Goal: Task Accomplishment & Management: Complete application form

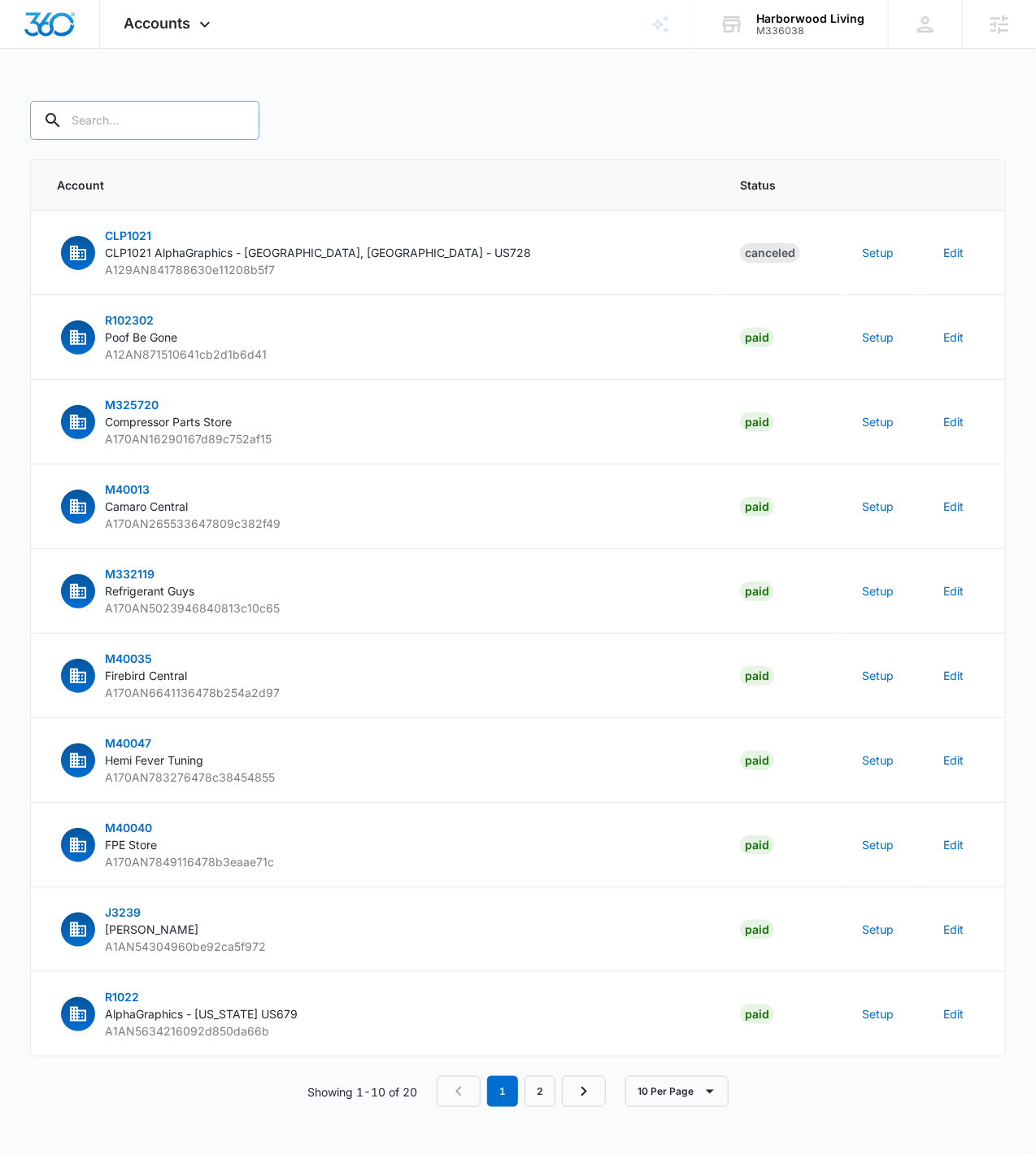
click at [151, 119] on input "text" at bounding box center [145, 120] width 230 height 39
type input "M336038"
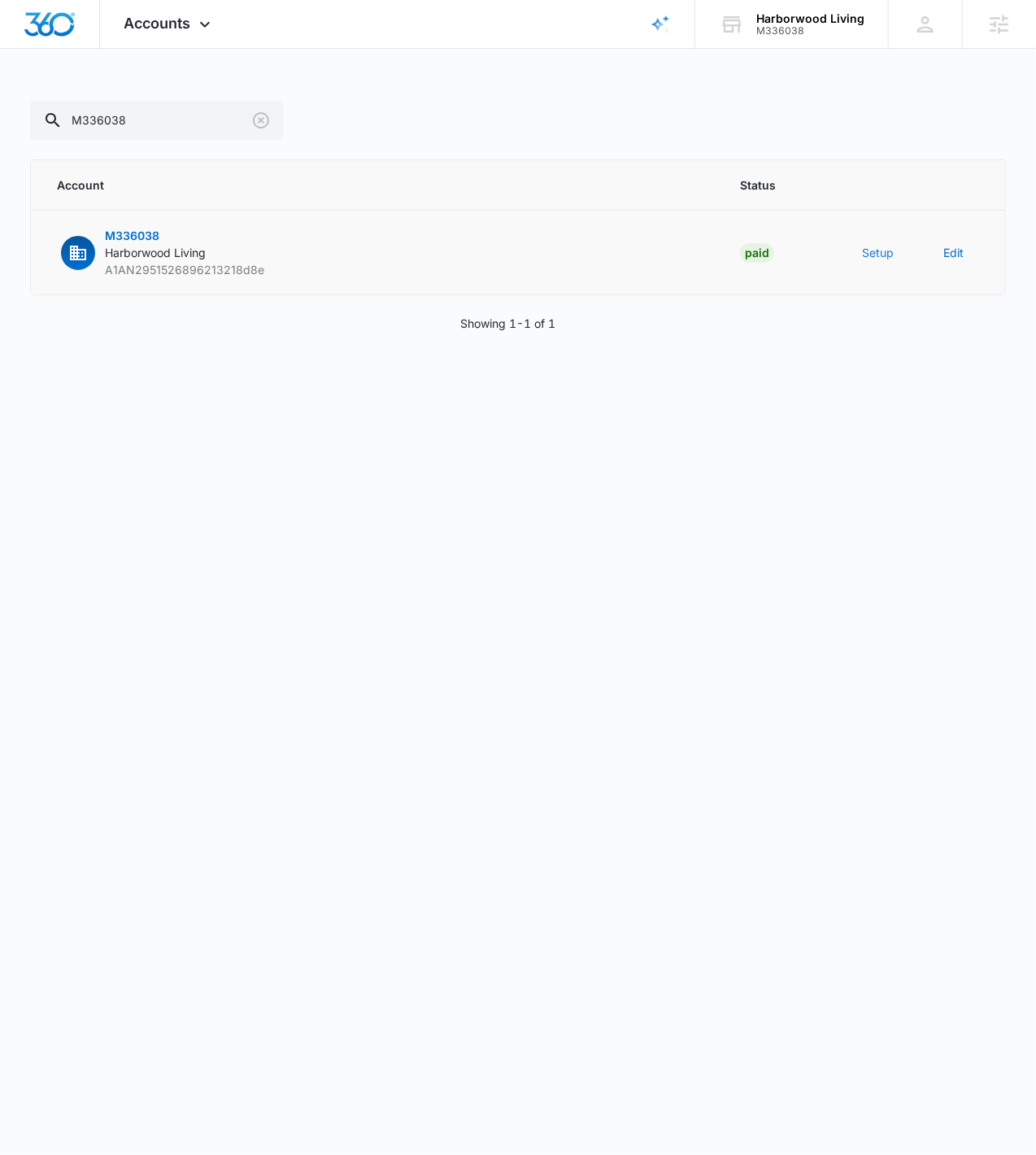
click at [880, 253] on button "Setup" at bounding box center [877, 252] width 32 height 17
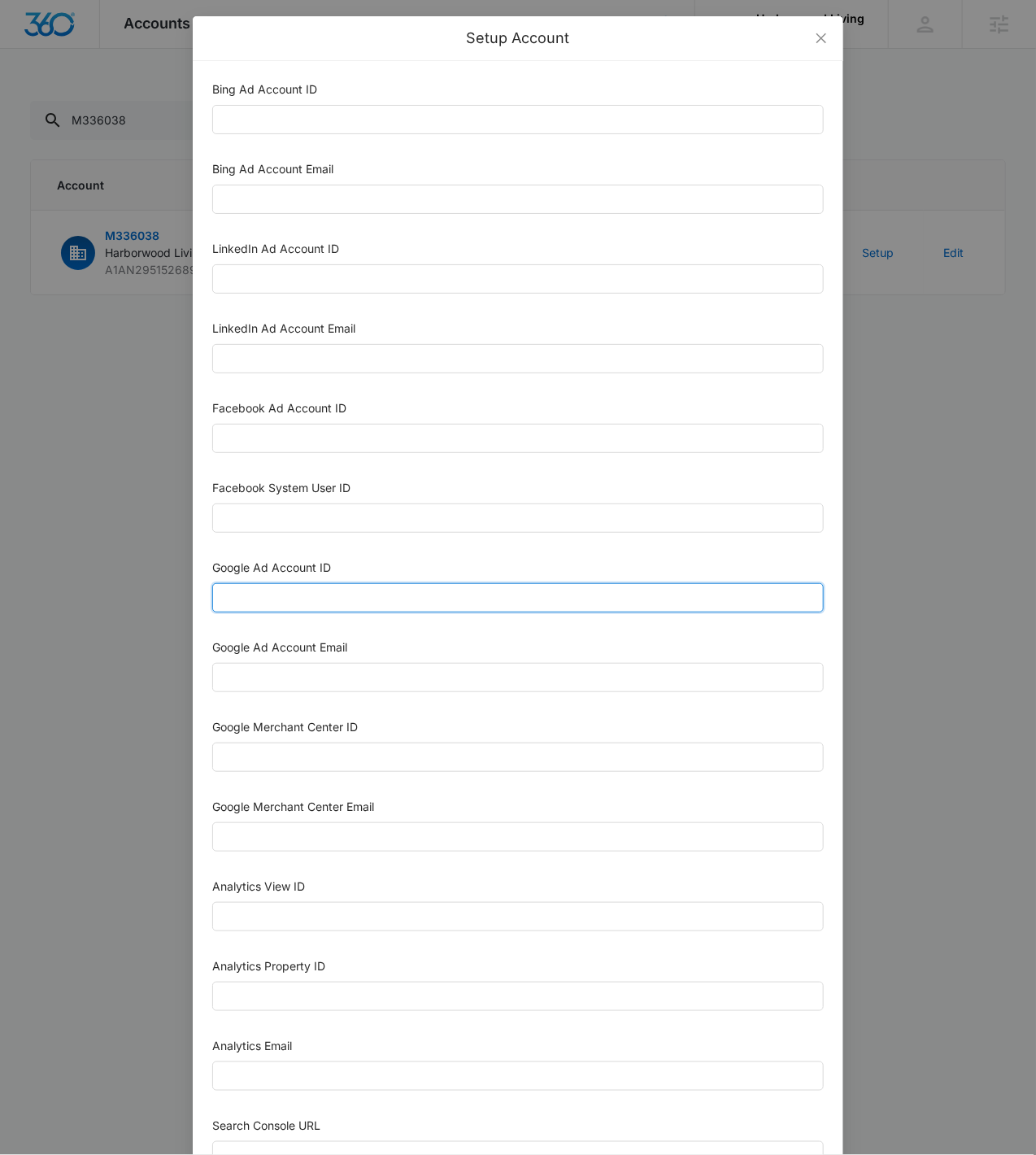
click at [285, 598] on input "Google Ad Account ID" at bounding box center [518, 598] width 612 height 29
paste input "761-148-4427"
type input "761-148-4427"
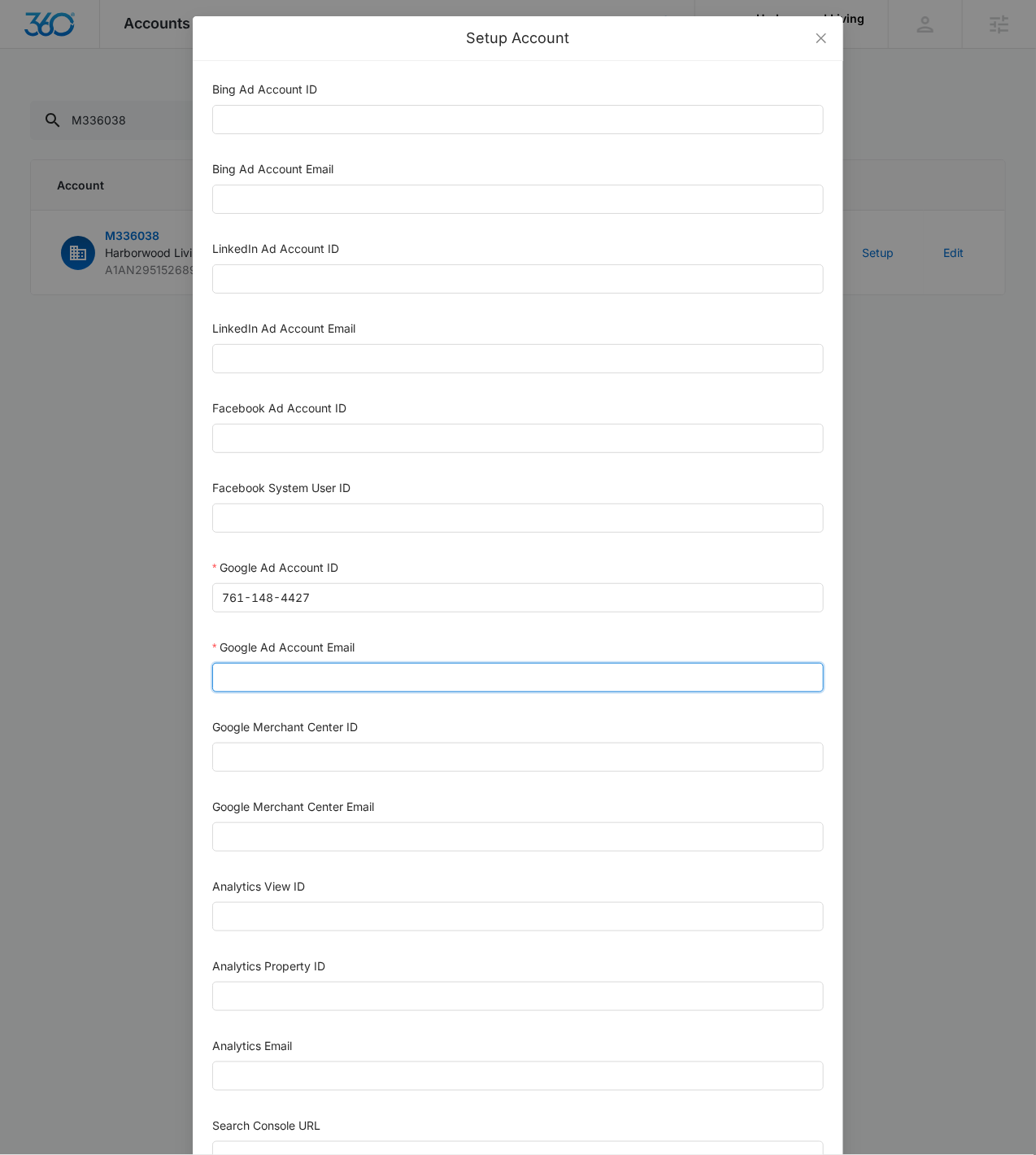
click at [254, 687] on input "Google Ad Account Email" at bounding box center [518, 678] width 612 height 29
type input "m360+accounts1020@madwiremedia.com"
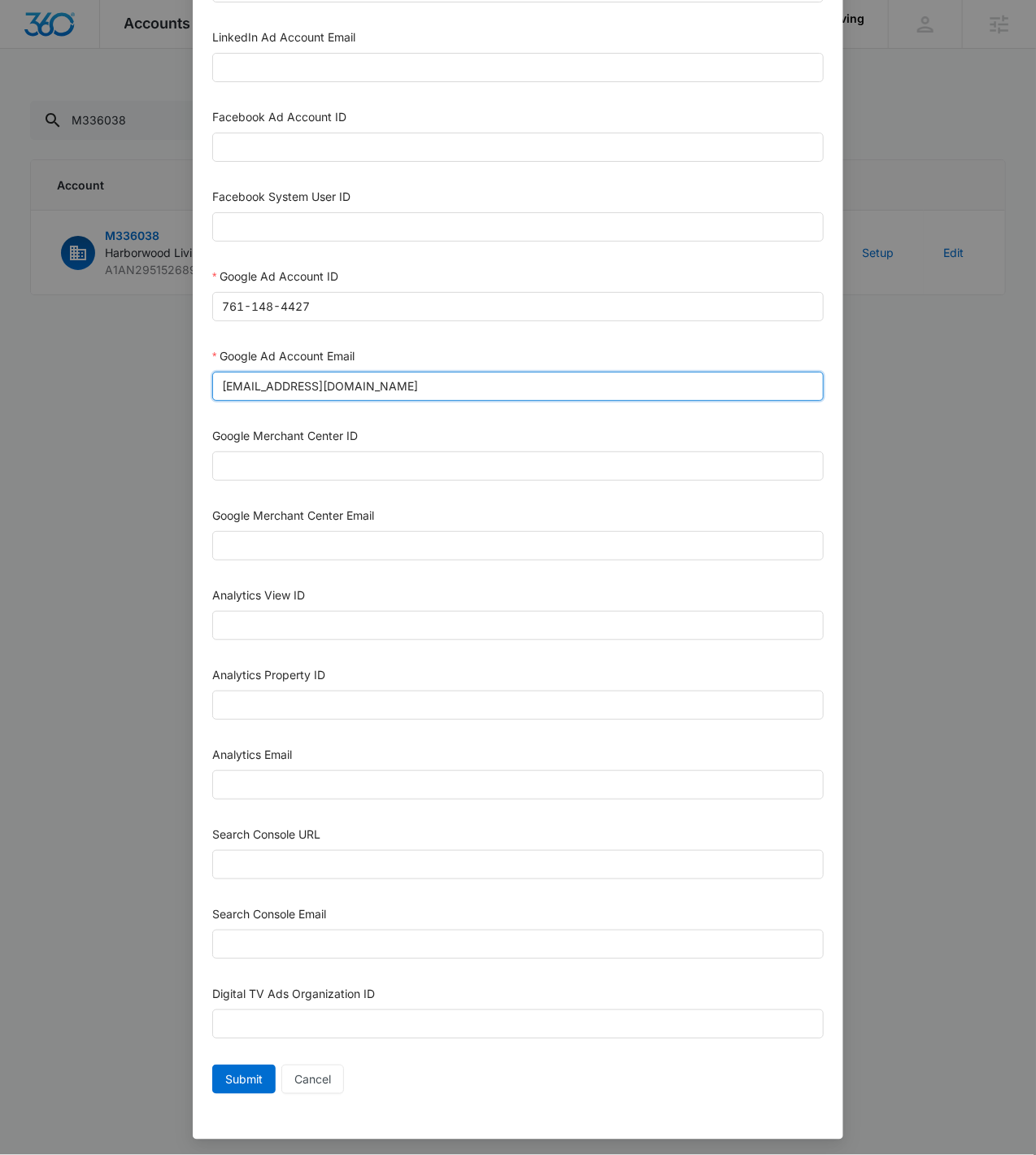
scroll to position [293, 0]
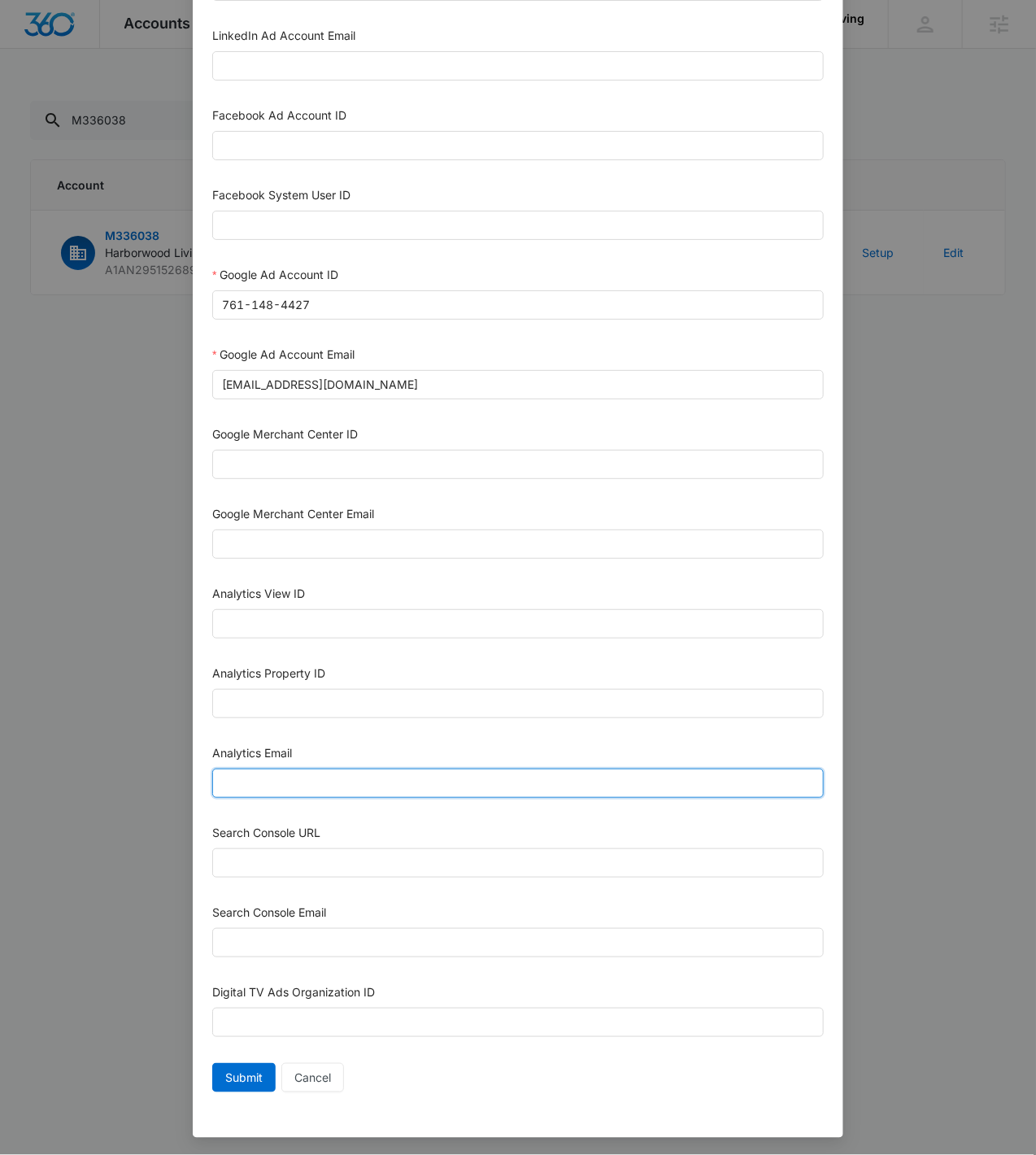
click at [372, 779] on input "Analytics Email" at bounding box center [518, 783] width 612 height 29
paste input "m360+accounts1020@madwiremedia.com"
type input "m360+accounts1020@madwiremedia.com"
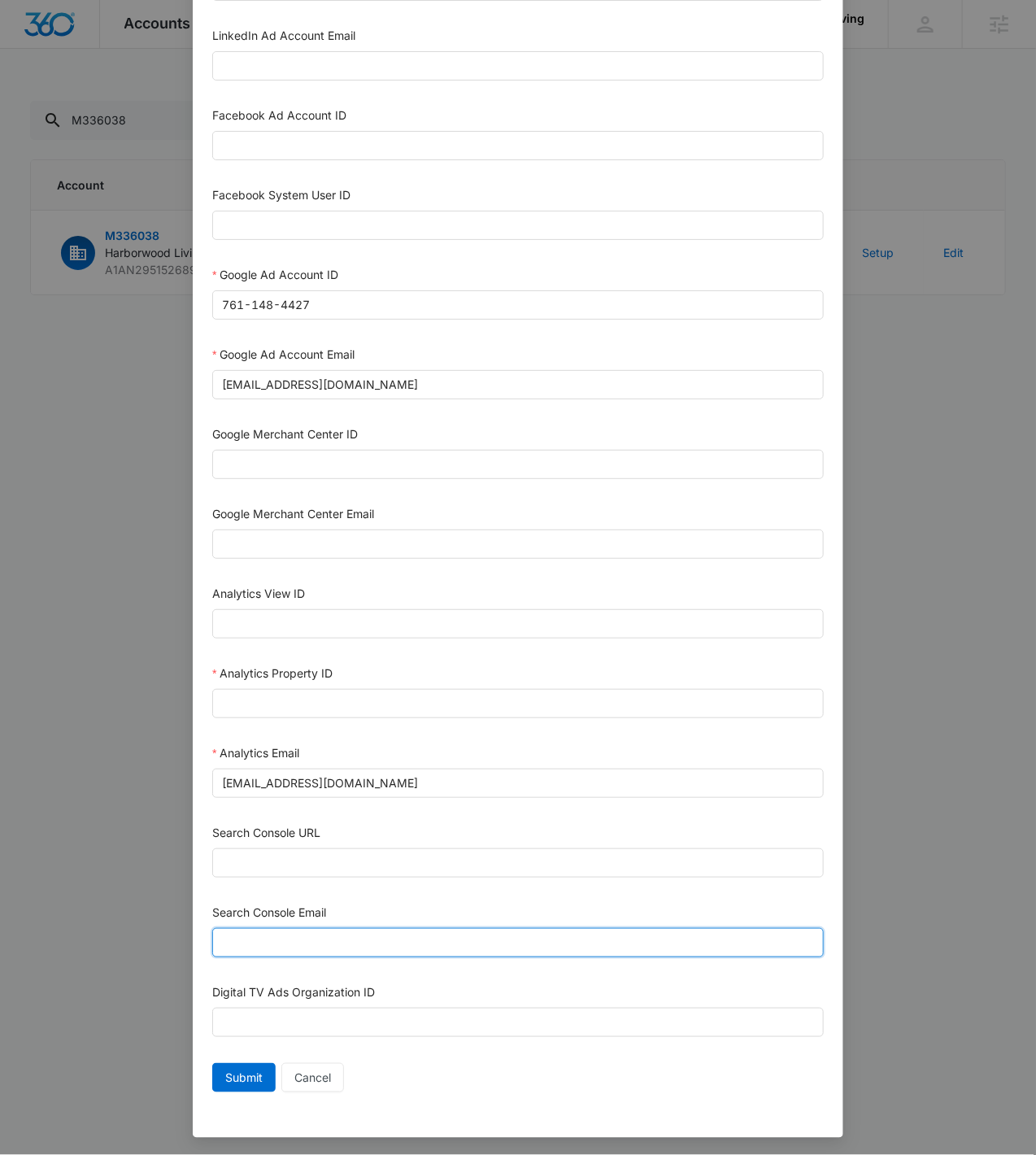
click at [309, 937] on input "Search Console Email" at bounding box center [518, 942] width 612 height 29
paste input "m360+accounts1020@madwiremedia.com"
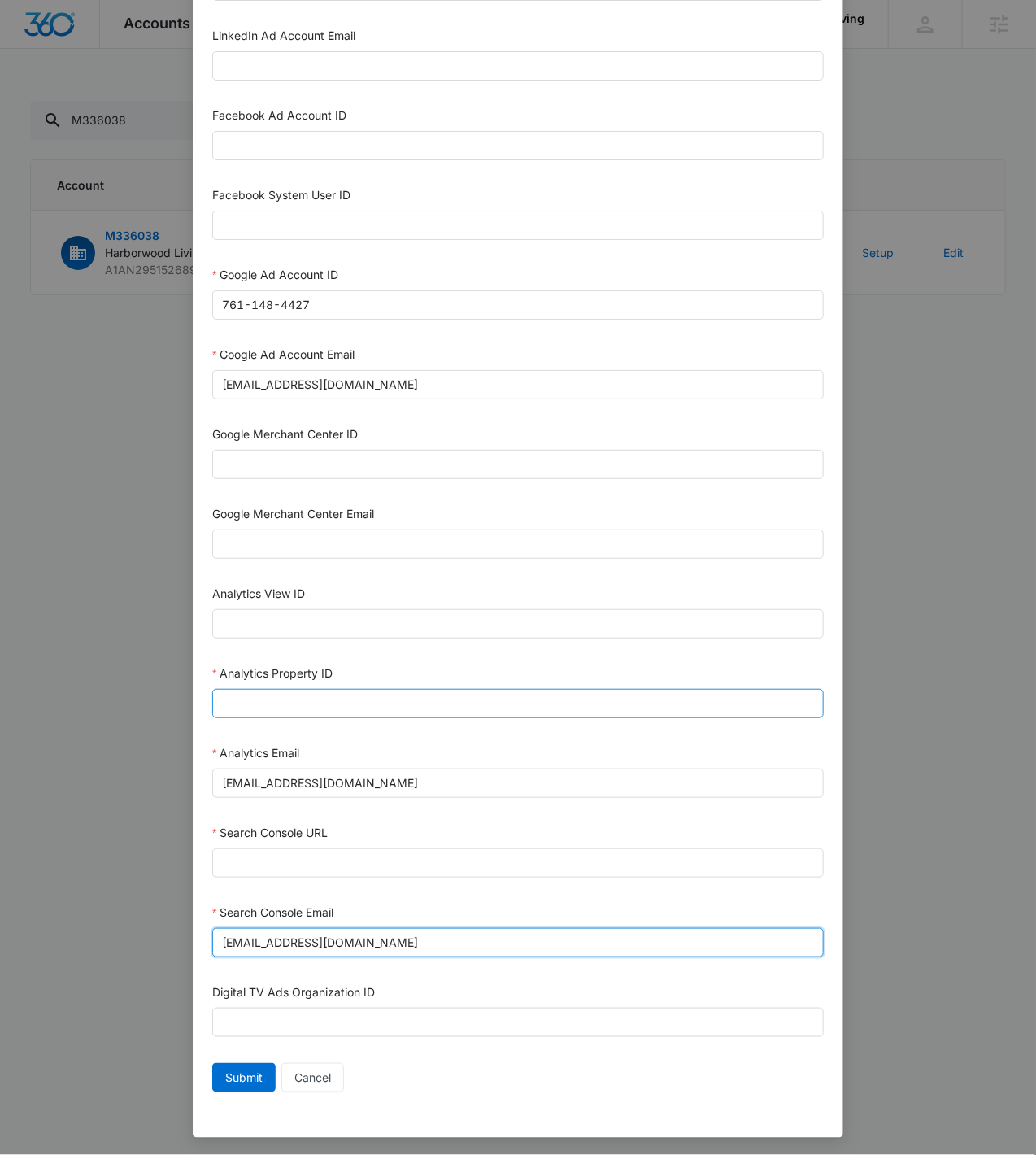
type input "m360+accounts1020@madwiremedia.com"
click at [342, 707] on input "Analytics Property ID" at bounding box center [518, 704] width 612 height 29
click at [348, 696] on input "Analytics Property ID" at bounding box center [518, 704] width 612 height 29
paste input "504675283"
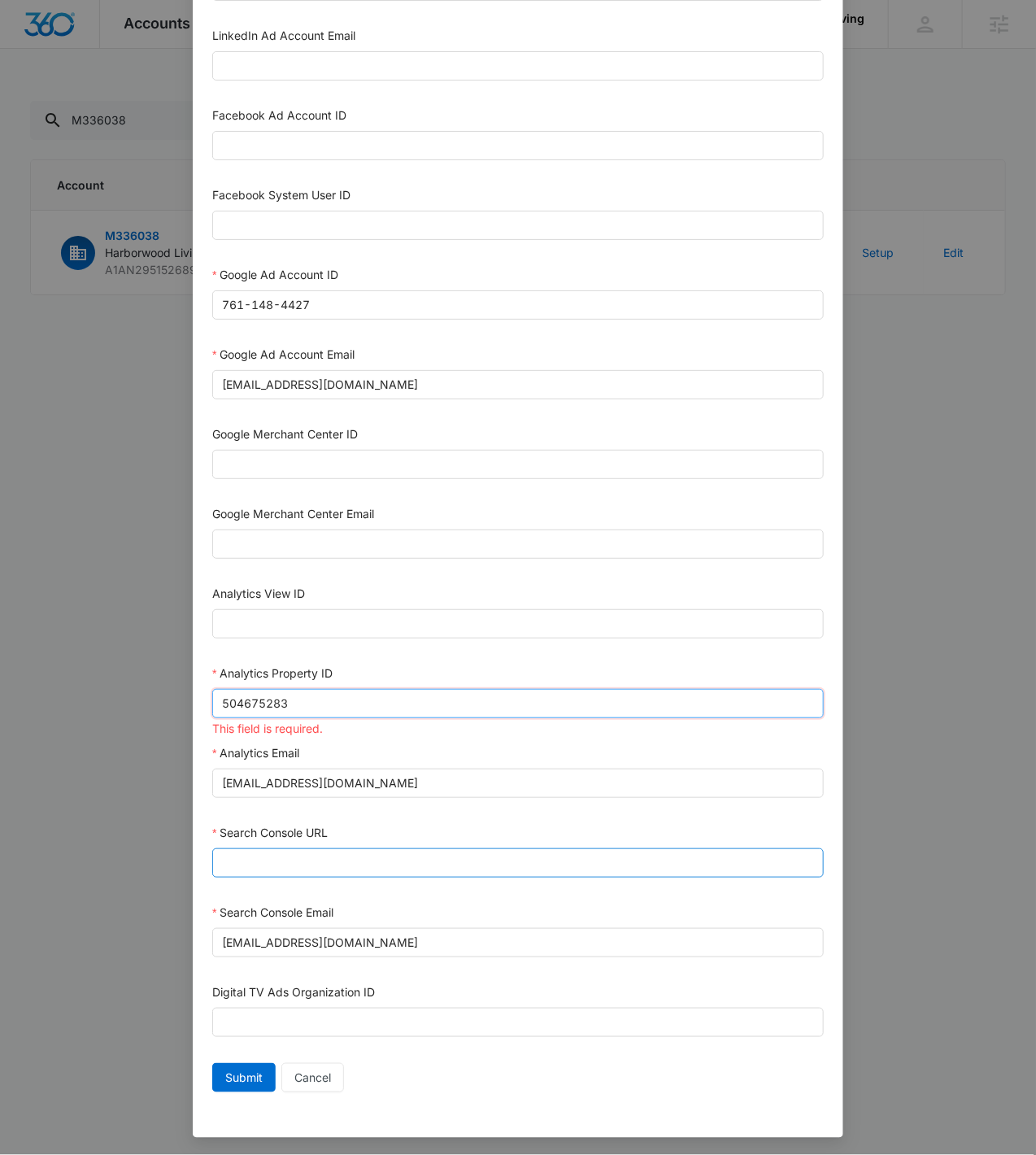
type input "504675283"
click at [281, 867] on input "Search Console URL" at bounding box center [518, 863] width 612 height 29
click at [265, 870] on input "Search Console URL" at bounding box center [518, 863] width 612 height 29
paste input "https://harborwoodliving.com/"
type input "https://harborwoodliving.com/"
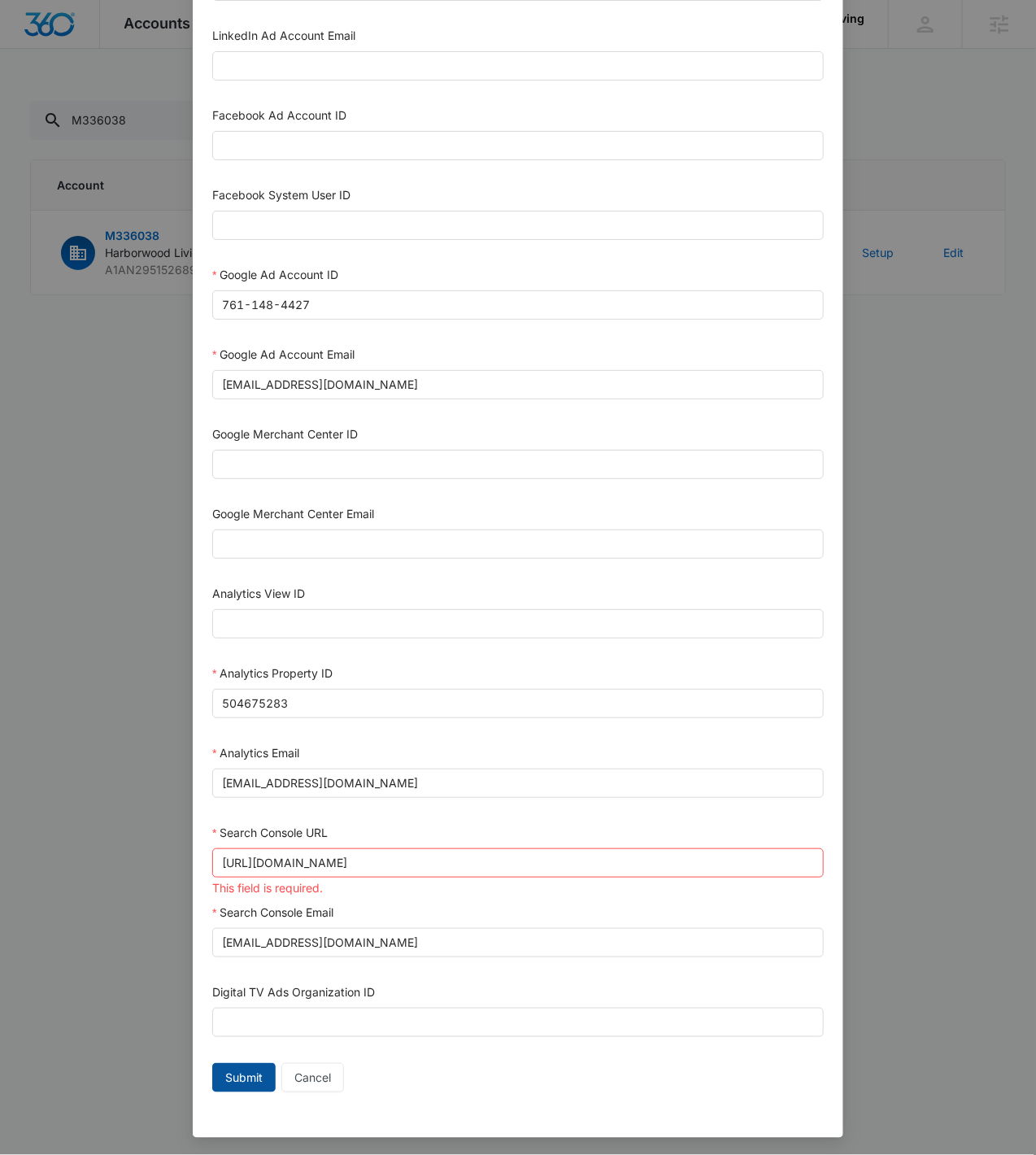
click at [238, 1068] on button "Submit" at bounding box center [244, 1077] width 64 height 29
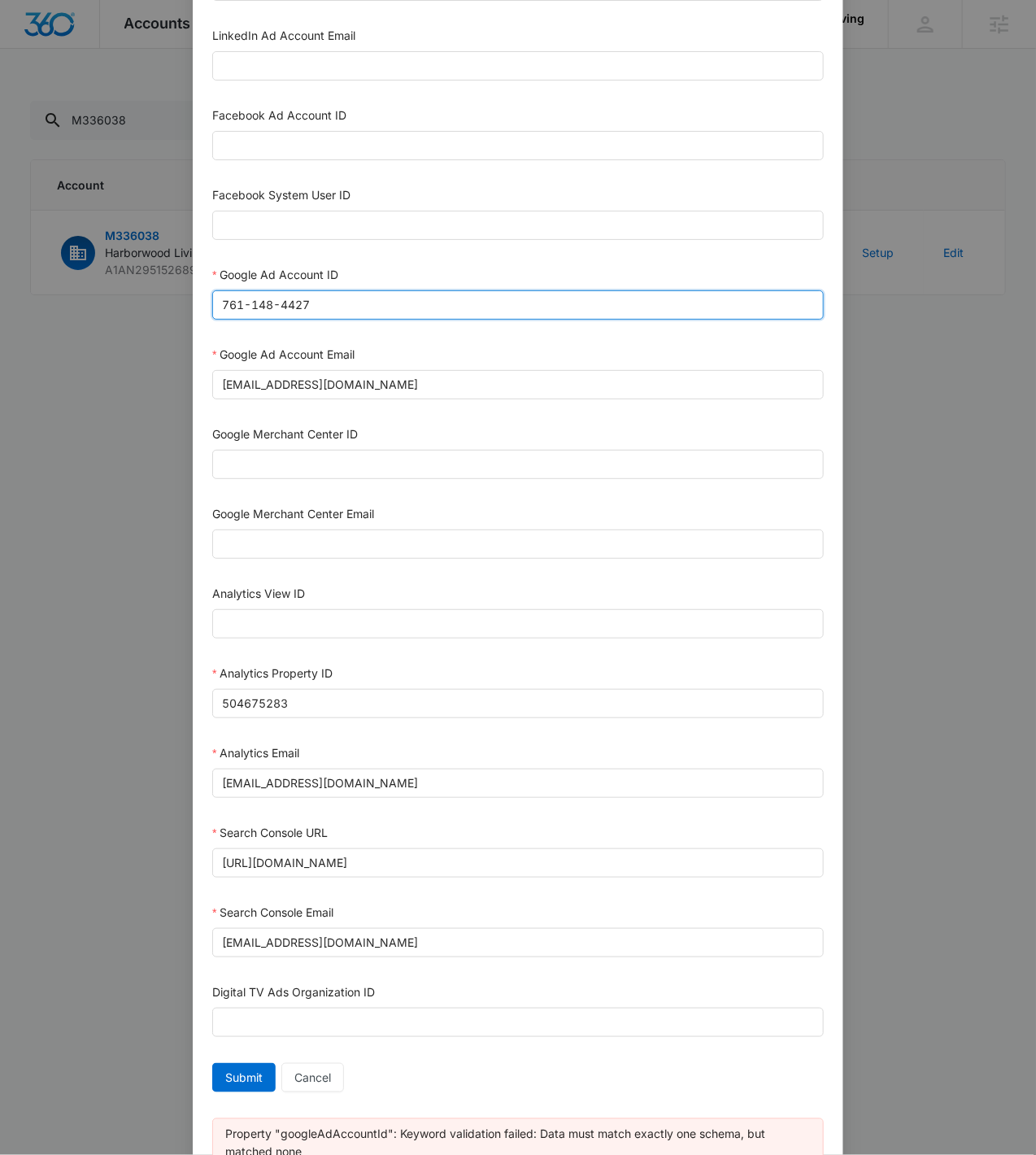
click at [241, 306] on input "761-148-4427" at bounding box center [518, 305] width 612 height 29
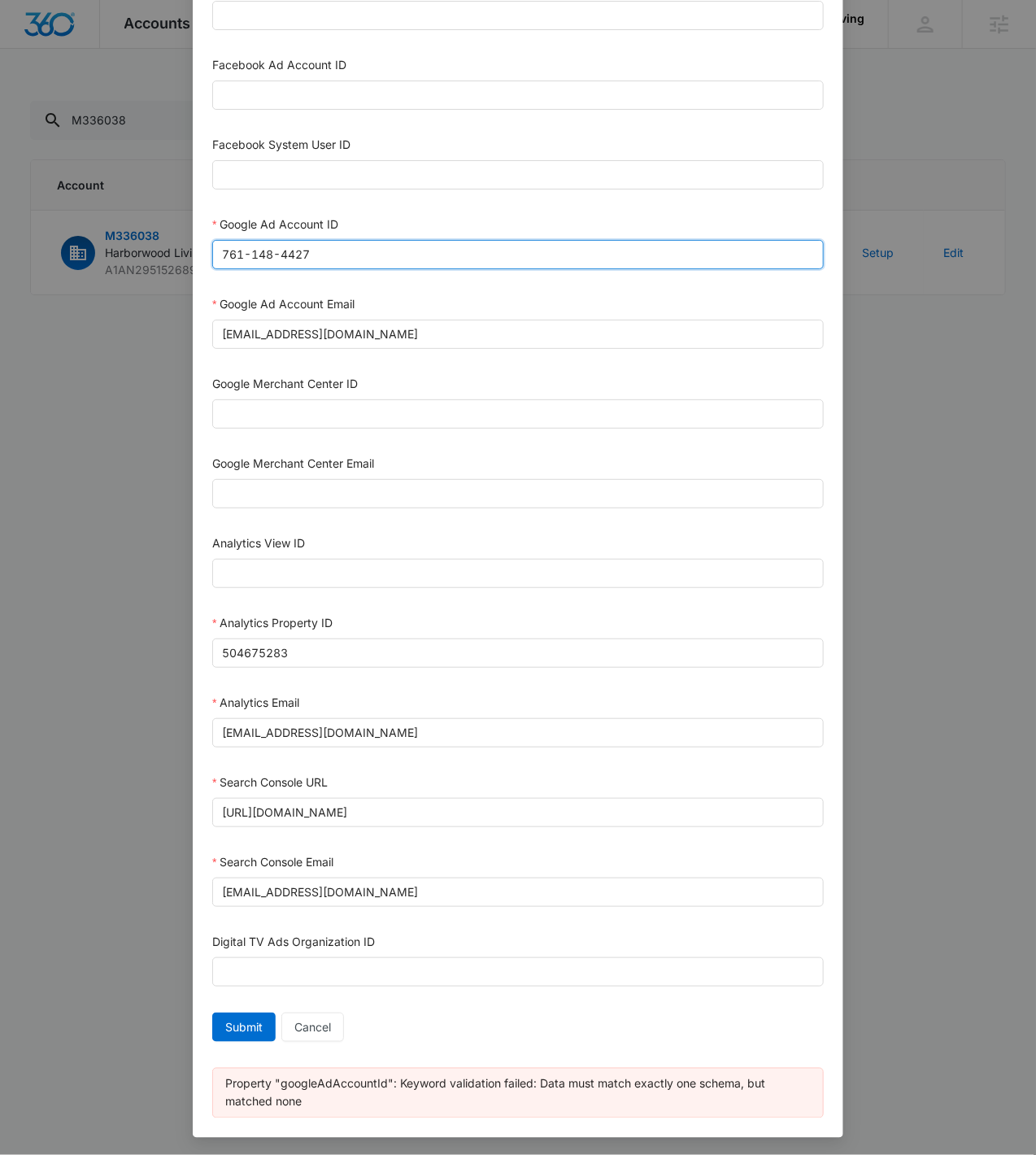
scroll to position [347, 0]
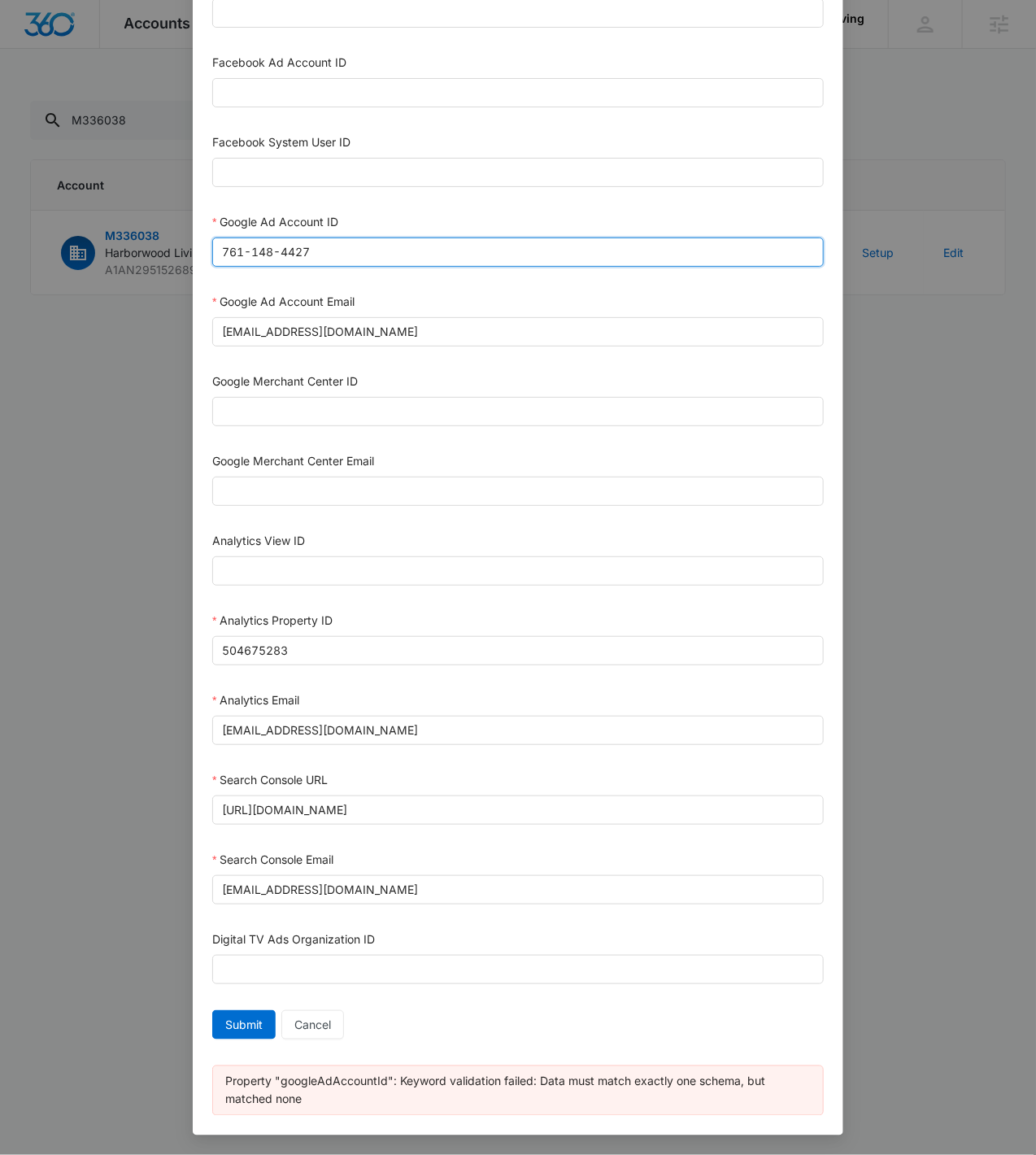
type input "761-148-4427"
click at [256, 1045] on div "Submit Cancel" at bounding box center [518, 1028] width 612 height 36
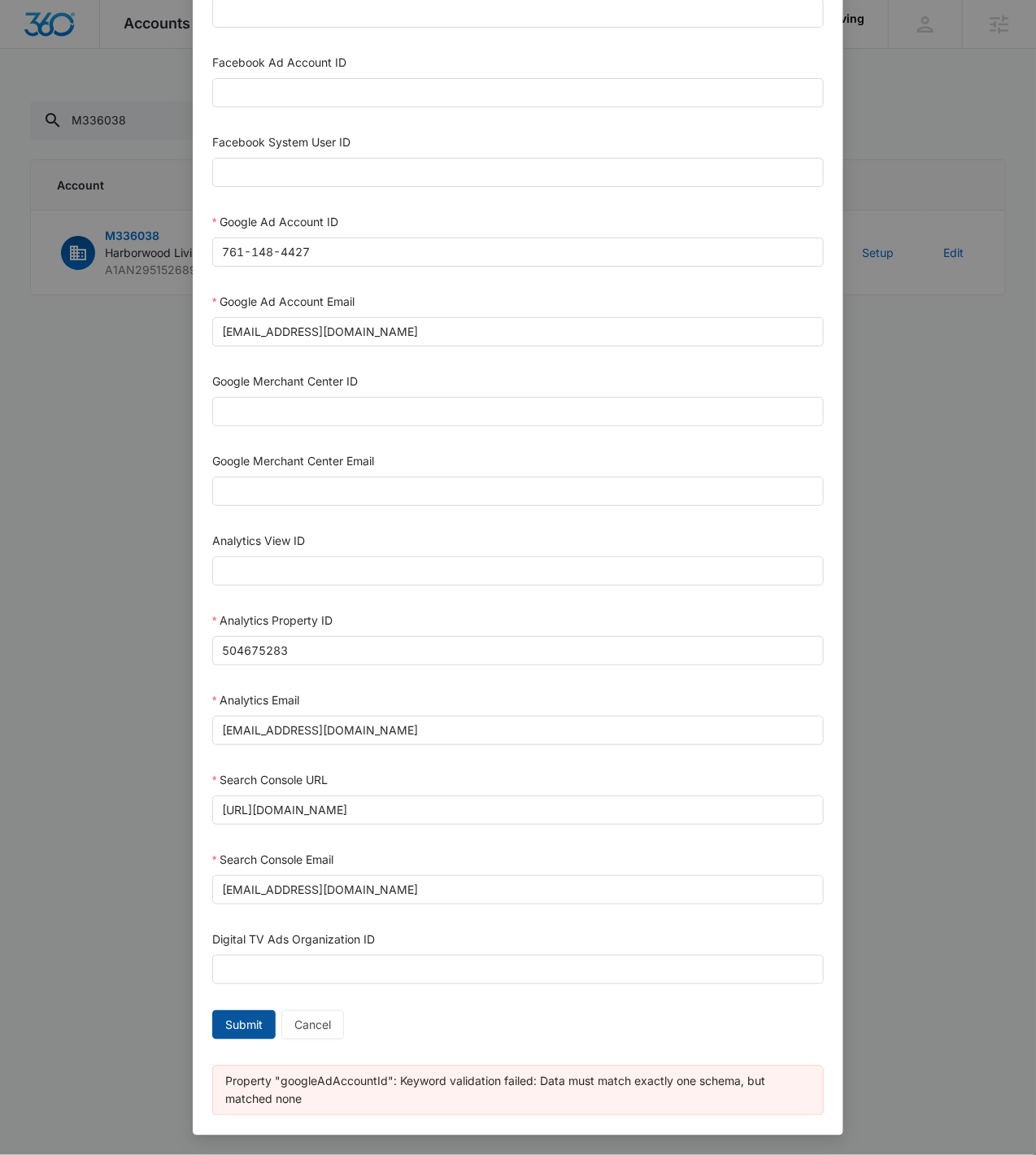
click at [249, 1034] on button "Submit" at bounding box center [244, 1025] width 64 height 29
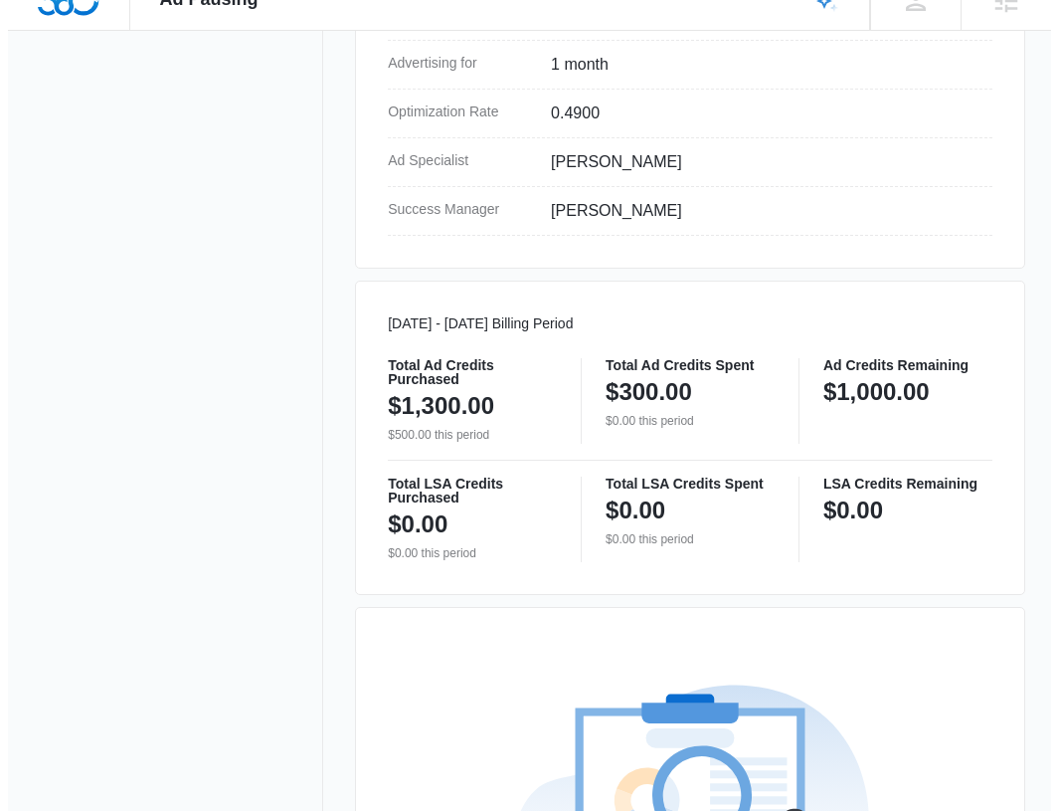
scroll to position [1209, 0]
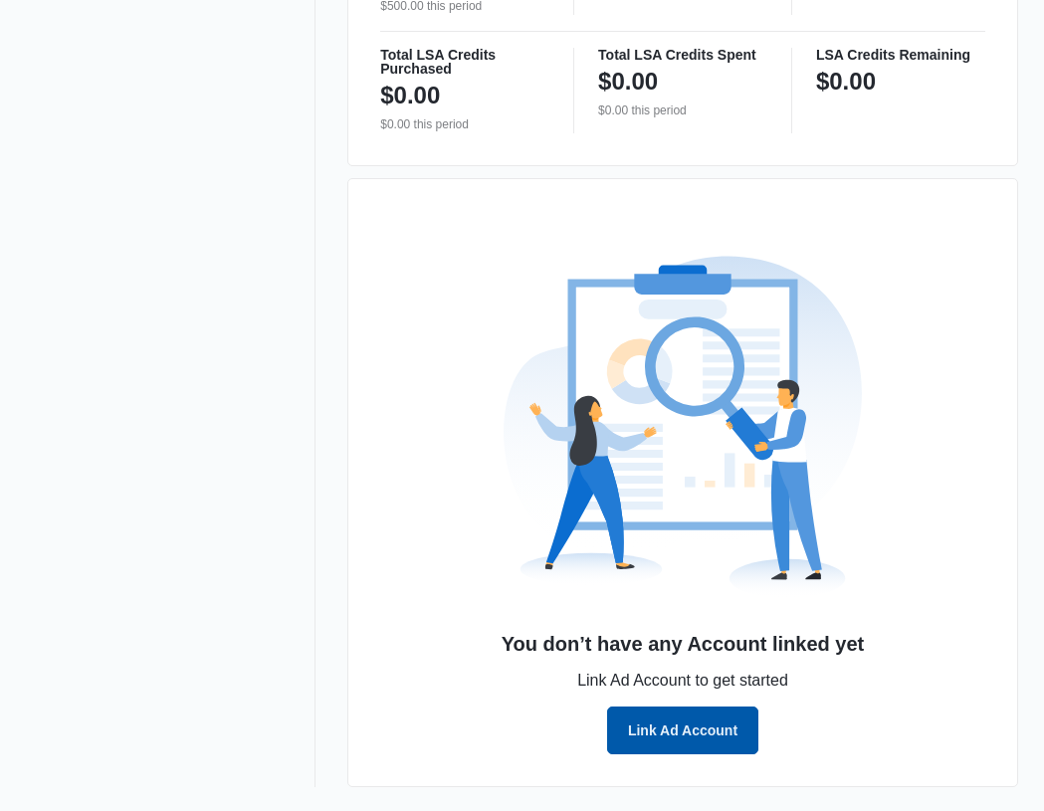
click at [696, 739] on button "Link Ad Account" at bounding box center [682, 730] width 151 height 48
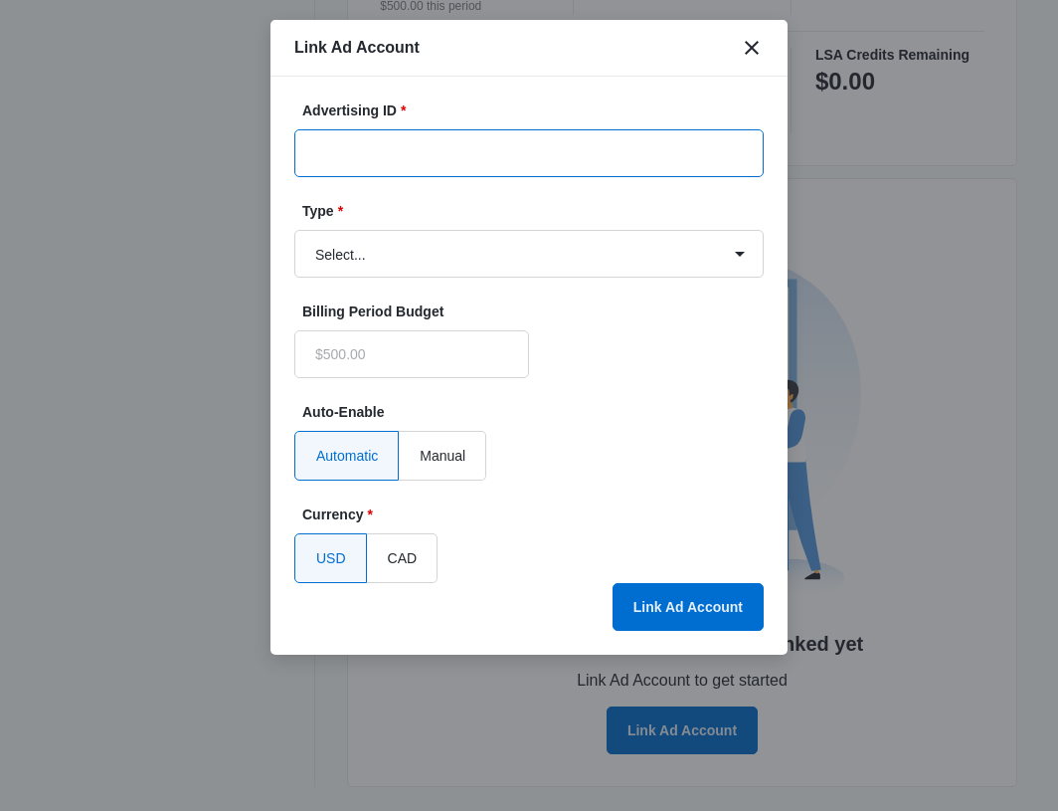
click at [487, 158] on input "Advertising ID *" at bounding box center [529, 153] width 470 height 48
paste input "761-148-4427"
type input "761-148-4427"
type input "$0.00"
type input "761-148-4427"
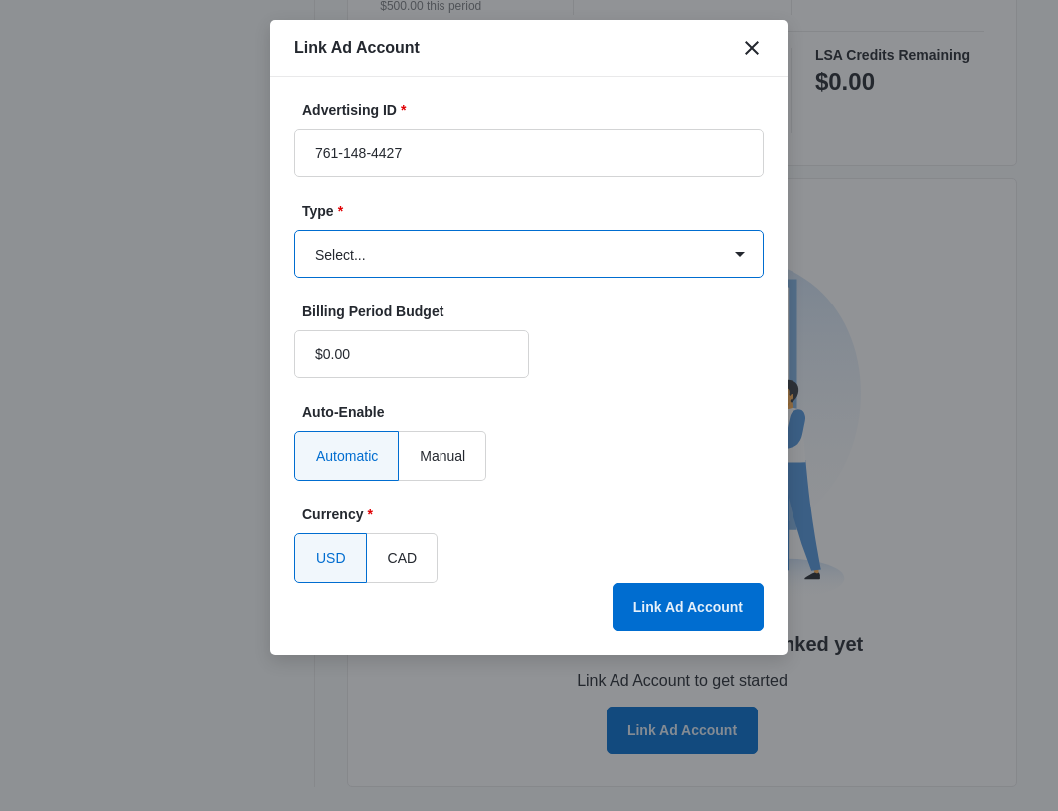
click at [356, 244] on select "Select... Bing Ads Facebook Ads Google Ads" at bounding box center [529, 254] width 470 height 48
select select "google"
click at [294, 230] on select "Select... Bing Ads Facebook Ads Google Ads" at bounding box center [529, 254] width 470 height 48
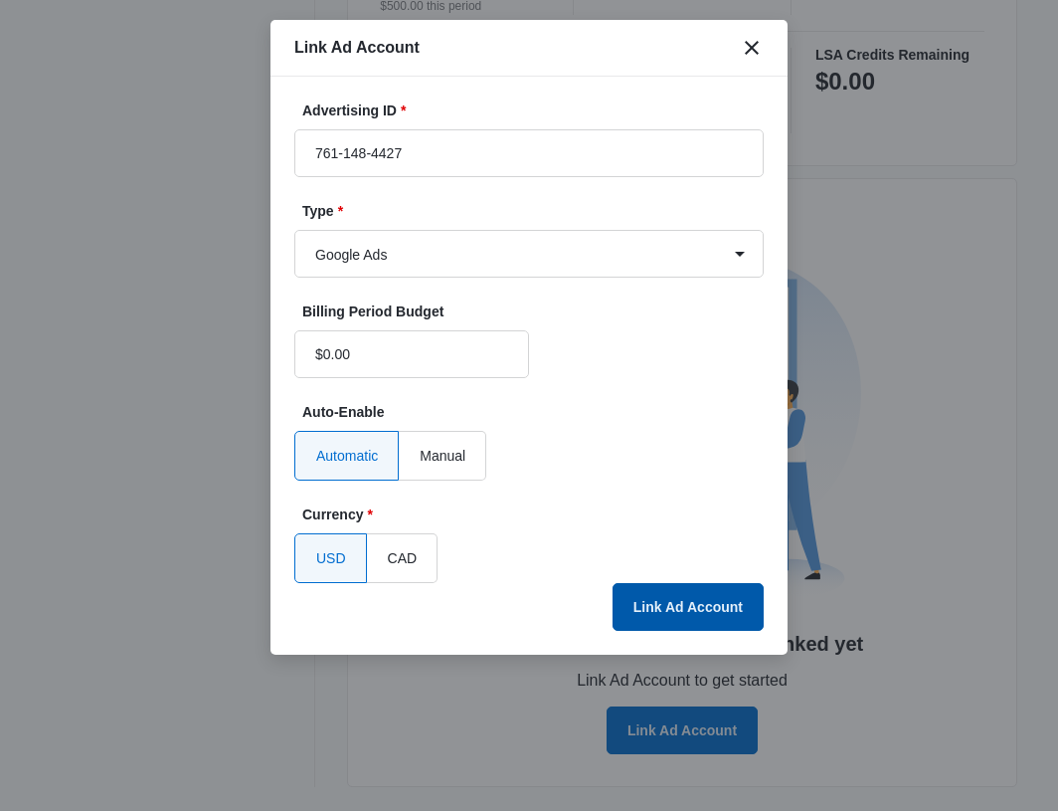
click at [688, 592] on button "Link Ad Account" at bounding box center [688, 607] width 151 height 48
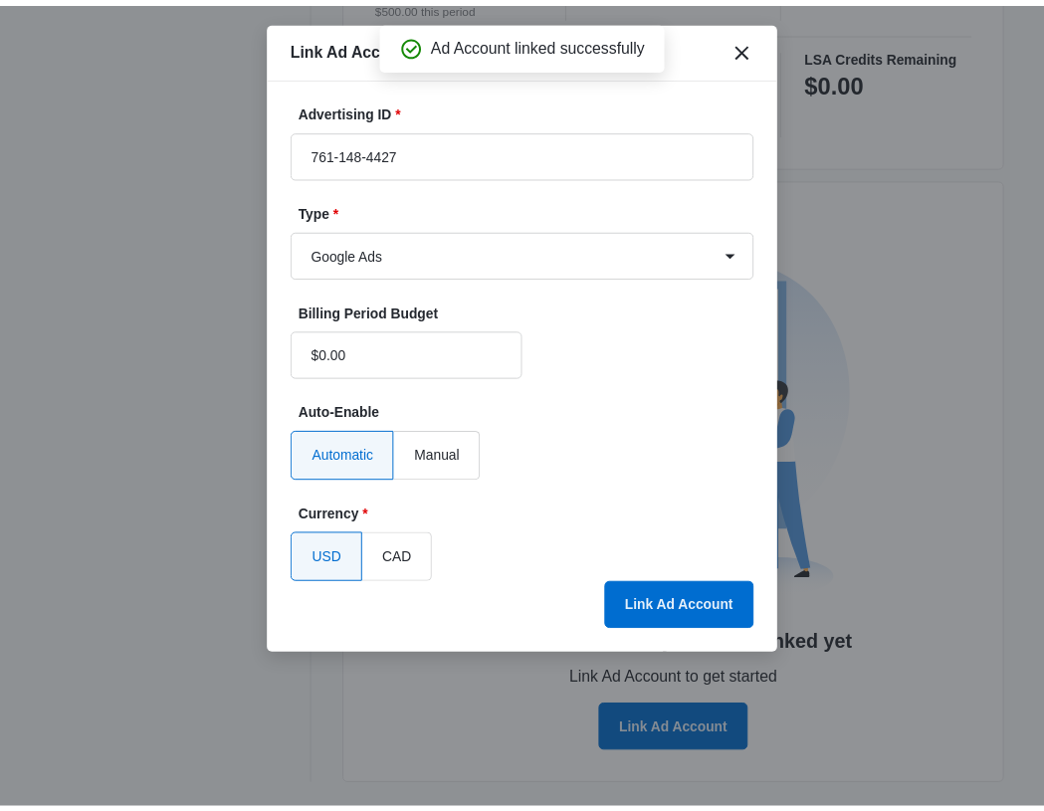
scroll to position [846, 0]
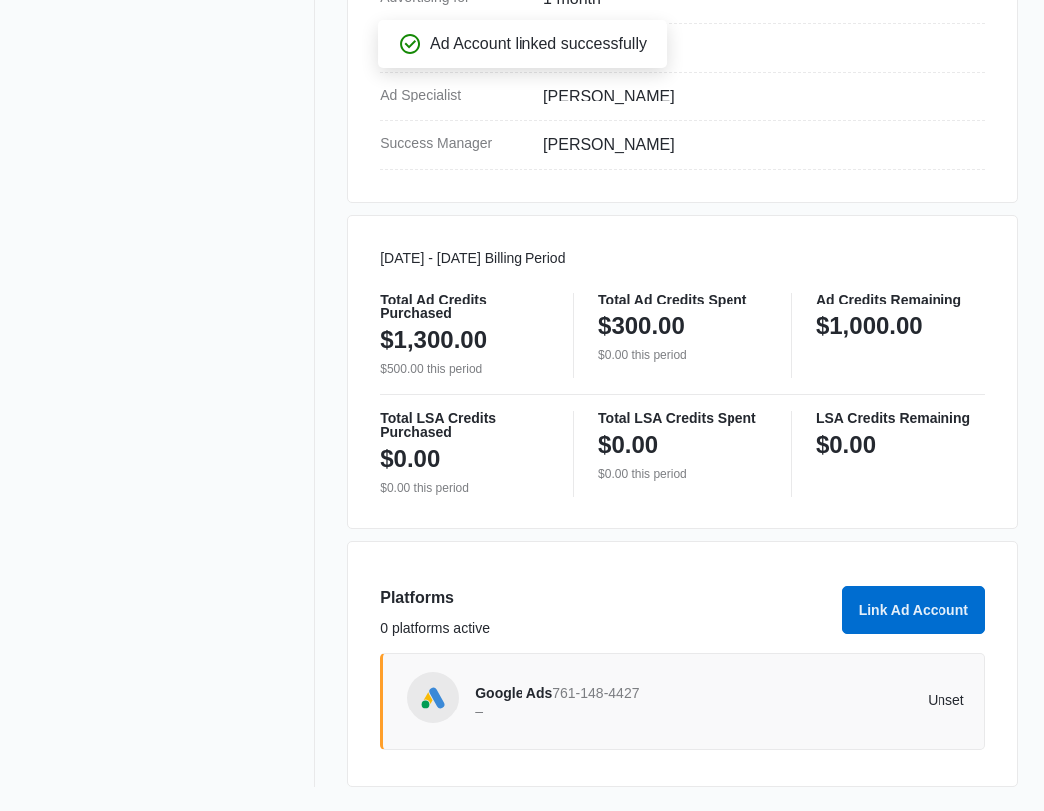
click at [125, 339] on nav "View Account Overview Notification Settings 0" at bounding box center [170, 32] width 289 height 1509
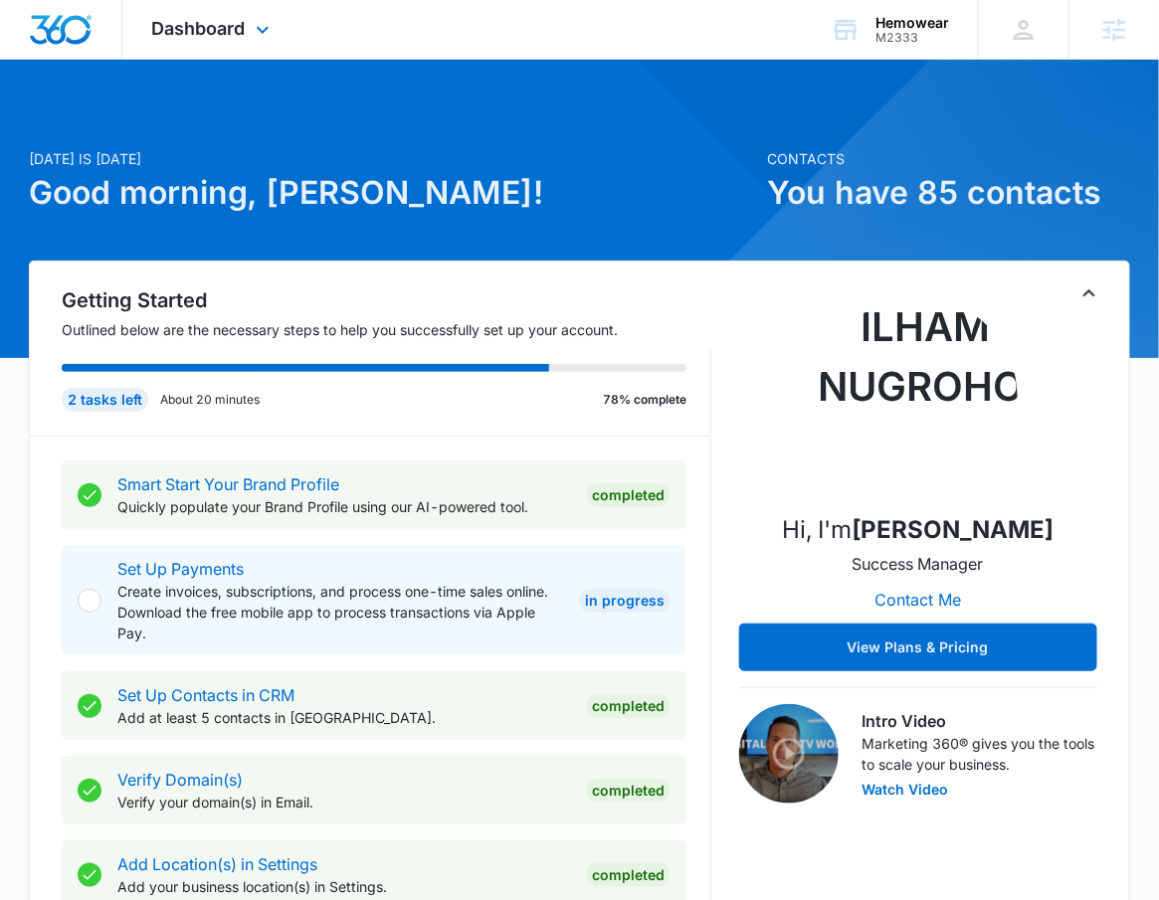
click at [276, 14] on div "Dashboard Apps Reputation Forms CRM Email Social Payments POS Content Ads Intel…" at bounding box center [213, 29] width 182 height 59
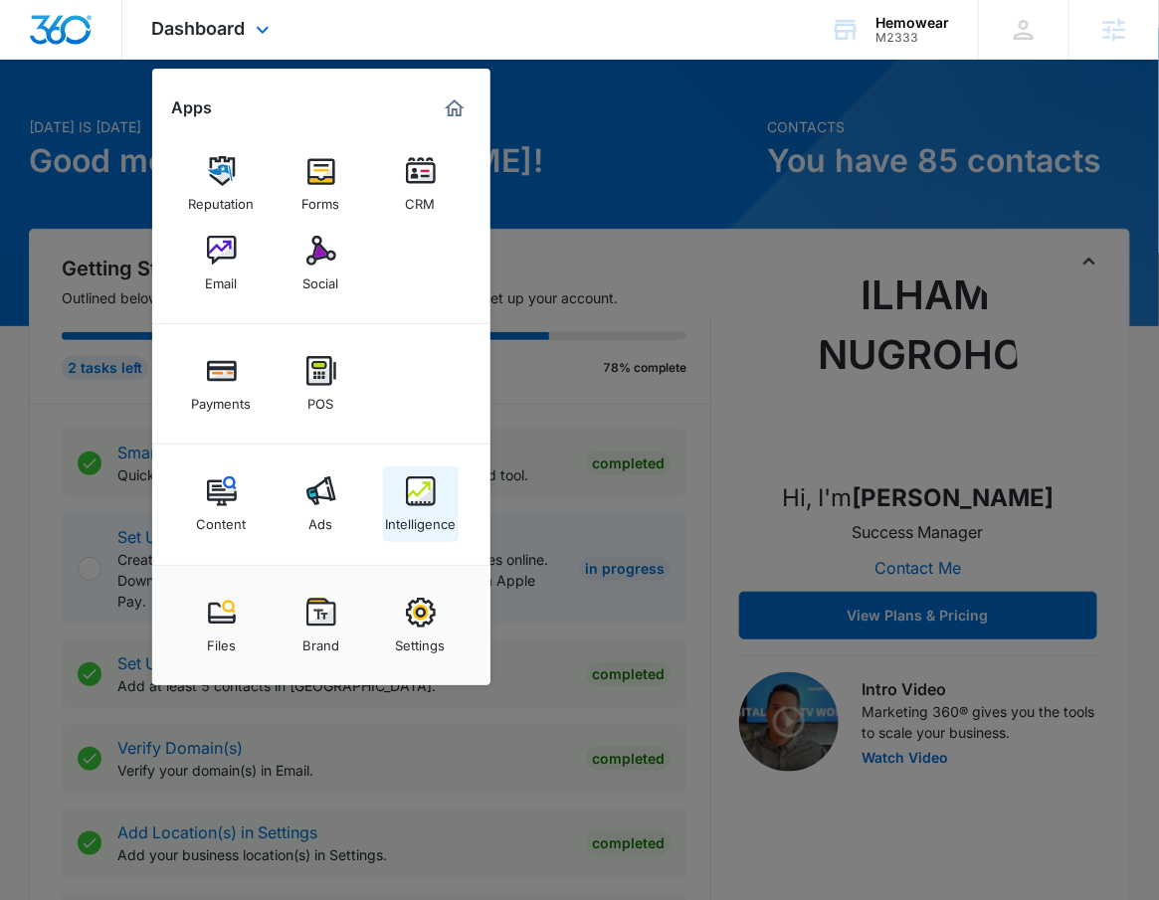
scroll to position [174, 0]
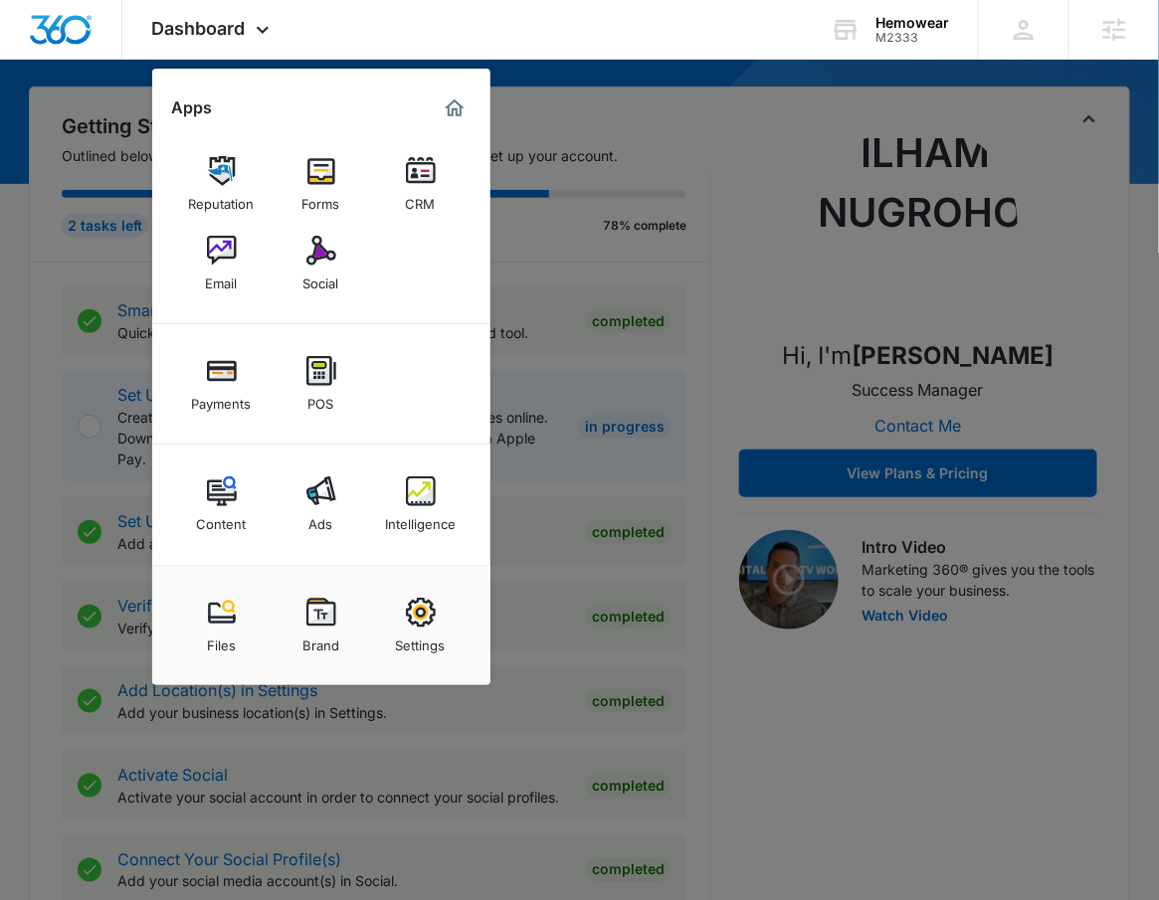
click at [704, 361] on div at bounding box center [579, 450] width 1159 height 900
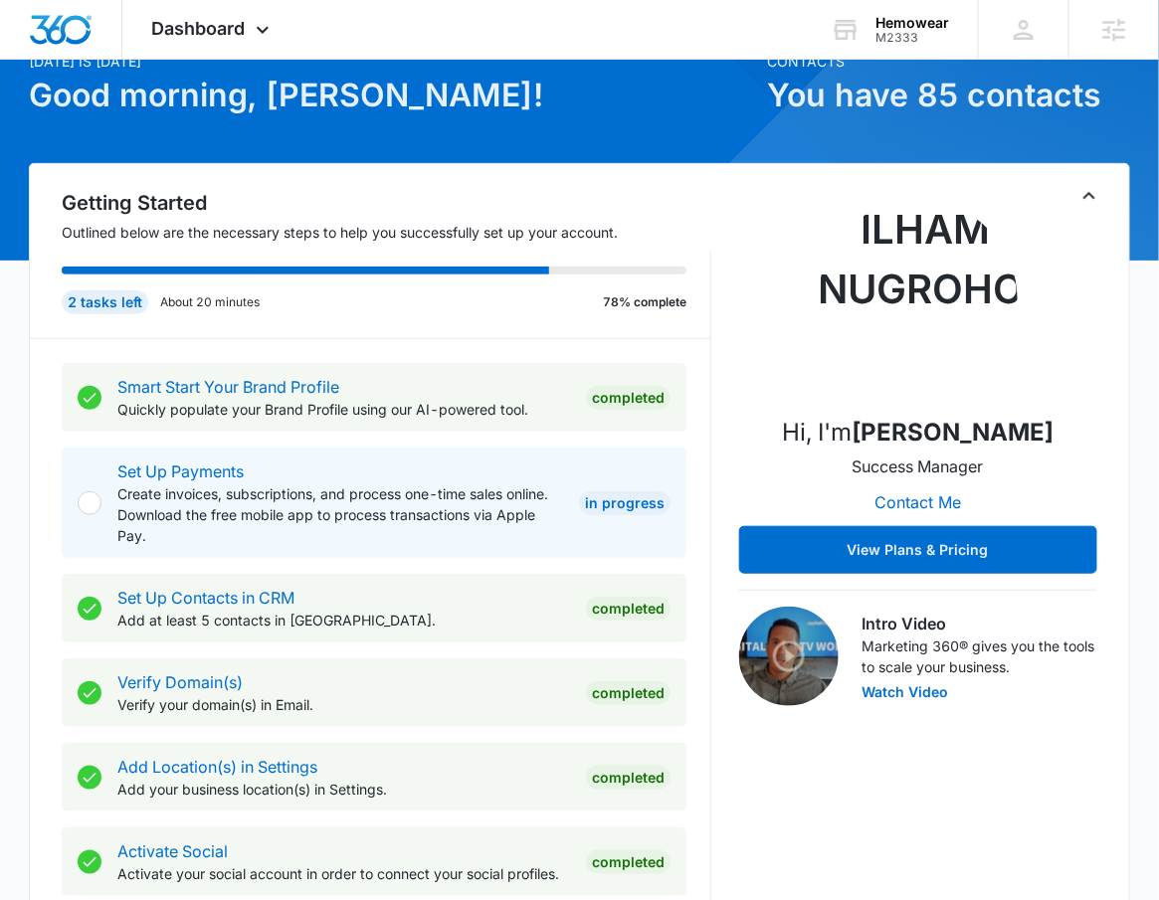
scroll to position [0, 0]
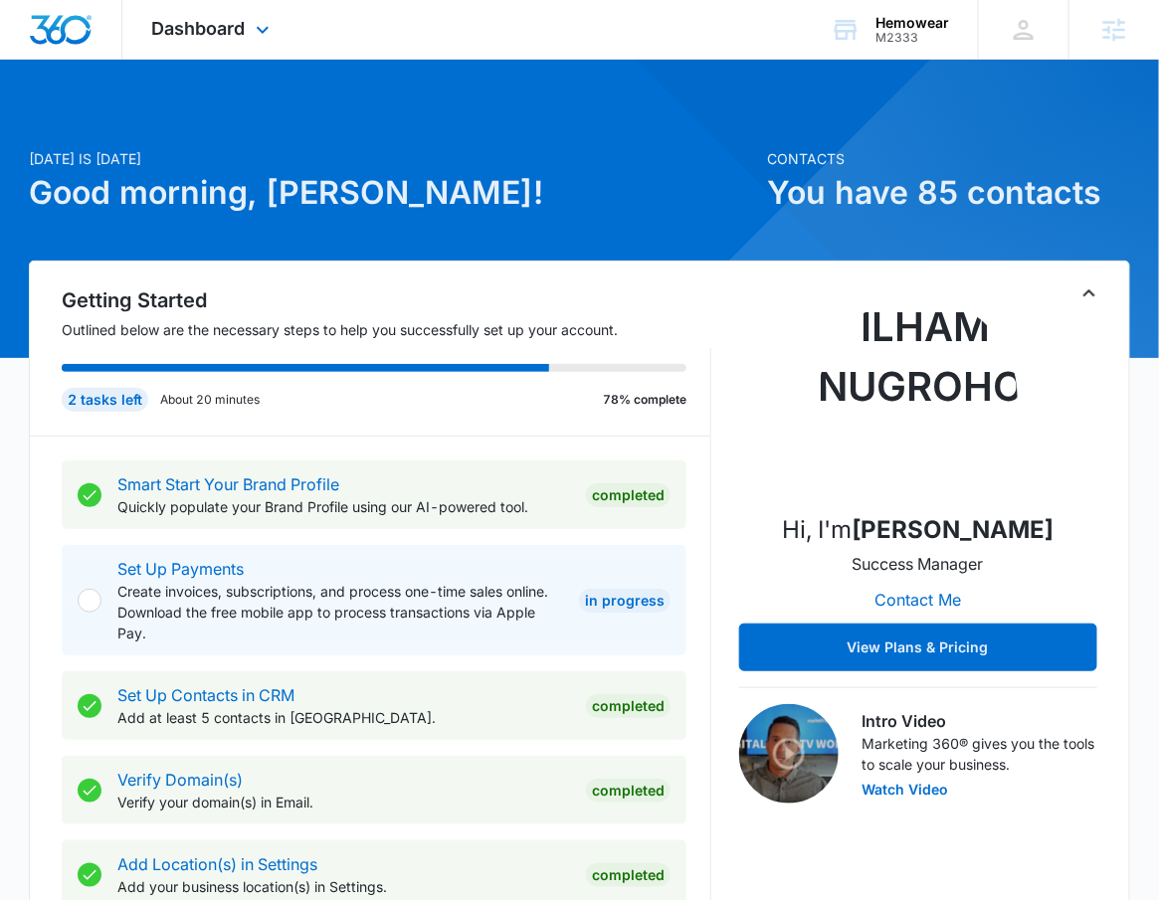
click at [245, 41] on div "Dashboard Apps Reputation Forms CRM Email Social Payments POS Content Ads Intel…" at bounding box center [213, 29] width 182 height 59
